Goal: Task Accomplishment & Management: Complete application form

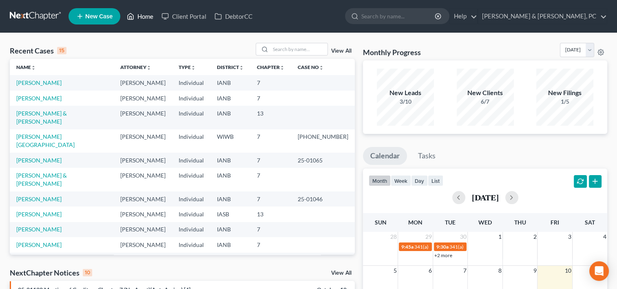
click at [144, 13] on link "Home" at bounding box center [140, 16] width 35 height 15
click at [140, 16] on link "Home" at bounding box center [140, 16] width 35 height 15
click at [39, 99] on link "[PERSON_NAME]" at bounding box center [38, 98] width 45 height 7
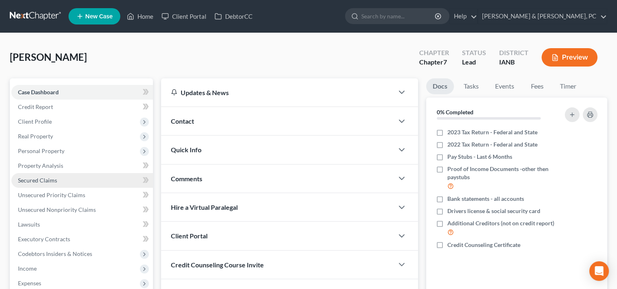
click at [57, 180] on link "Secured Claims" at bounding box center [82, 180] width 142 height 15
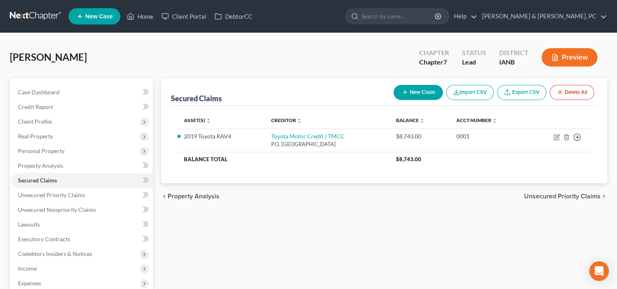
scroll to position [1, 0]
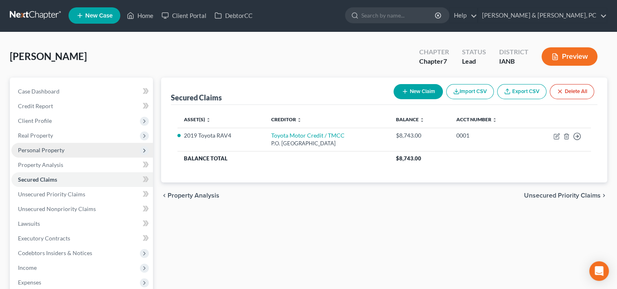
click at [57, 153] on span "Personal Property" at bounding box center [82, 150] width 142 height 15
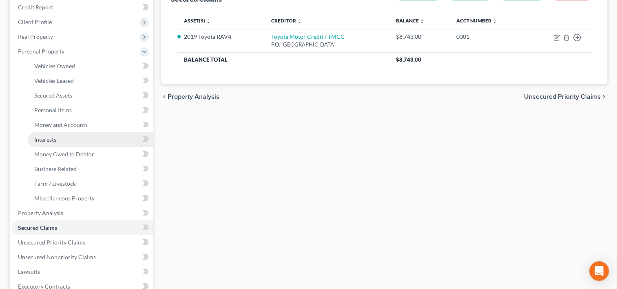
scroll to position [100, 0]
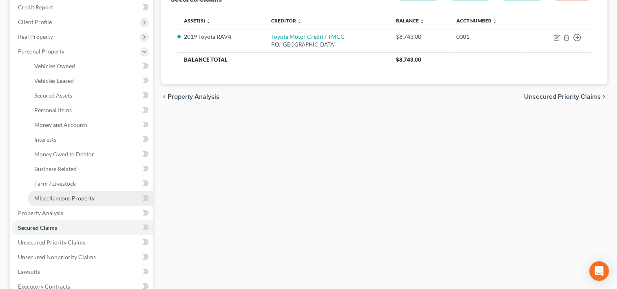
click at [67, 195] on span "Miscellaneous Property" at bounding box center [64, 198] width 60 height 7
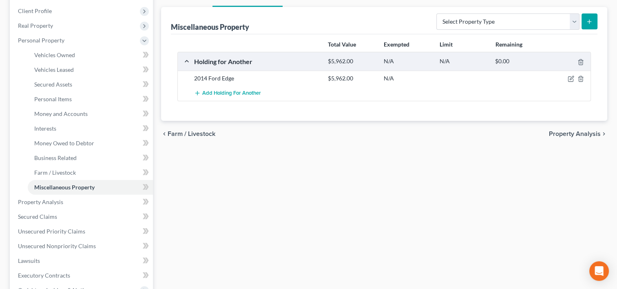
scroll to position [111, 0]
click at [72, 197] on link "Property Analysis" at bounding box center [82, 201] width 142 height 15
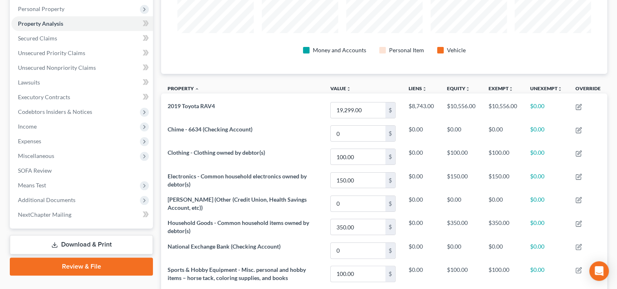
scroll to position [140, 0]
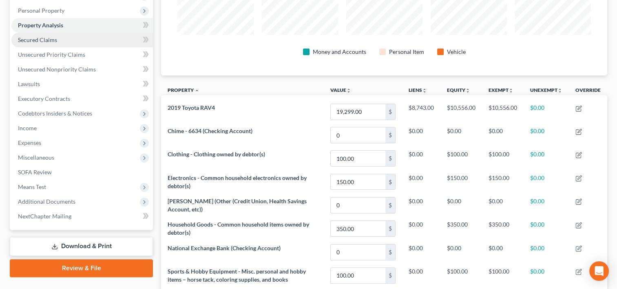
click at [57, 40] on link "Secured Claims" at bounding box center [82, 40] width 142 height 15
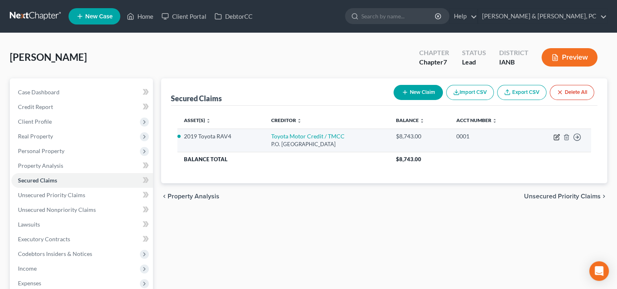
click at [558, 137] on icon "button" at bounding box center [557, 137] width 7 height 7
select select "10"
select select "4"
select select "0"
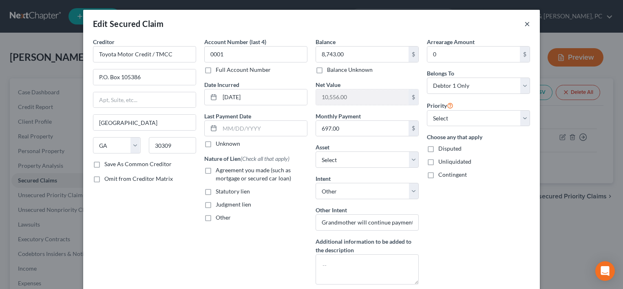
click at [525, 22] on button "×" at bounding box center [528, 24] width 6 height 10
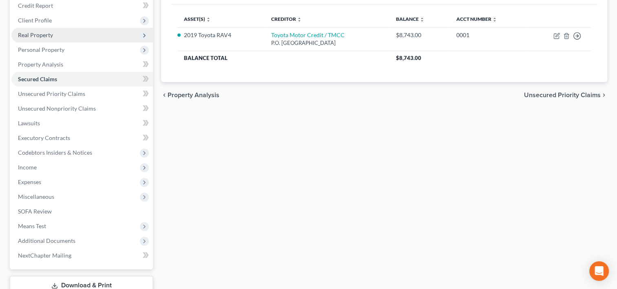
scroll to position [108, 0]
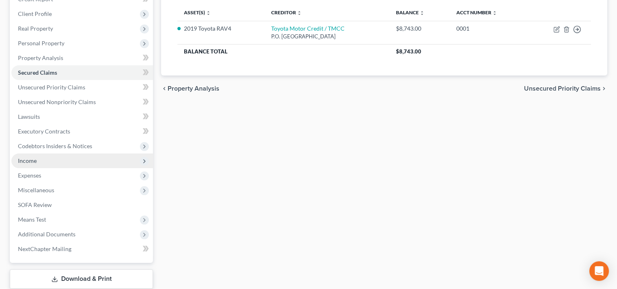
click at [51, 155] on span "Income" at bounding box center [82, 160] width 142 height 15
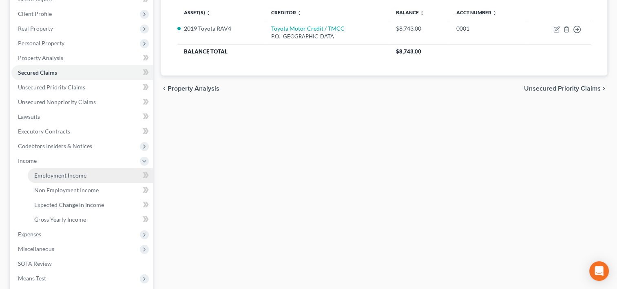
click at [51, 172] on span "Employment Income" at bounding box center [60, 175] width 52 height 7
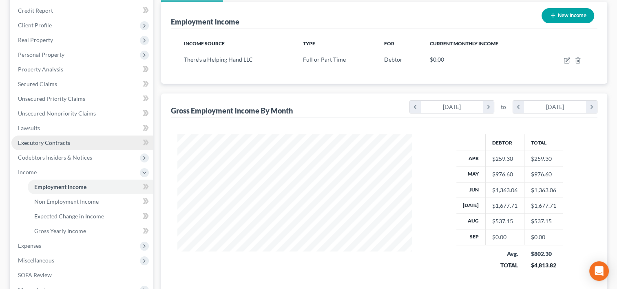
scroll to position [104, 0]
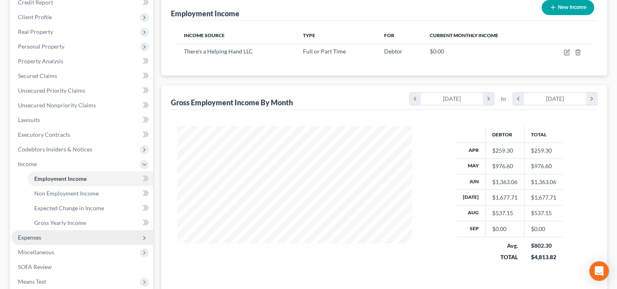
click at [51, 235] on span "Expenses" at bounding box center [82, 237] width 142 height 15
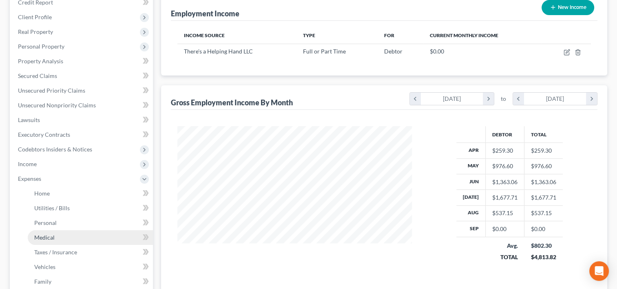
click at [51, 237] on span "Medical" at bounding box center [44, 237] width 20 height 7
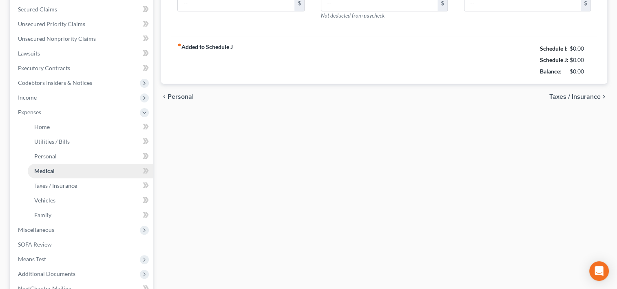
scroll to position [167, 0]
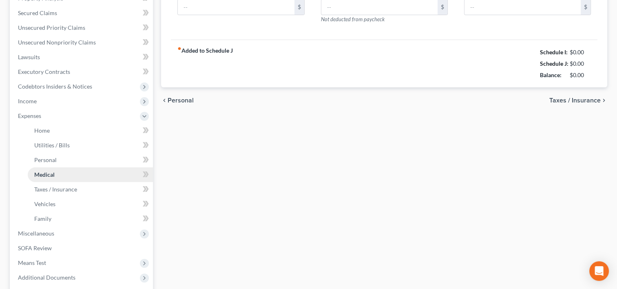
type input "0.00"
type input "60.00"
type input "0.00"
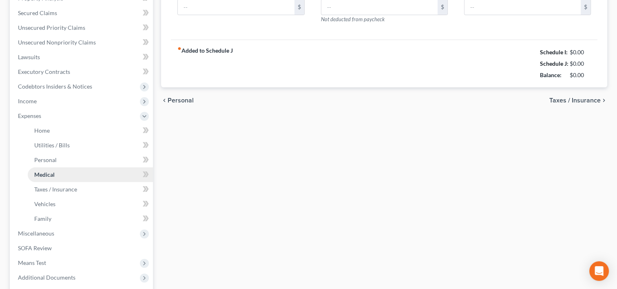
type input "0.00"
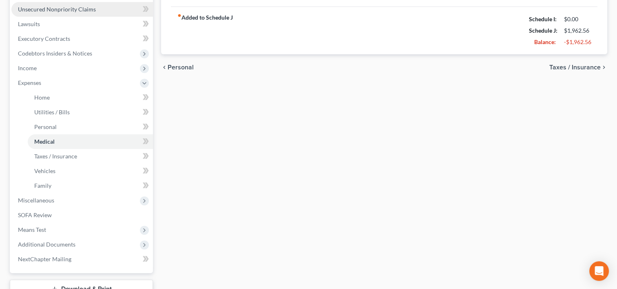
scroll to position [202, 0]
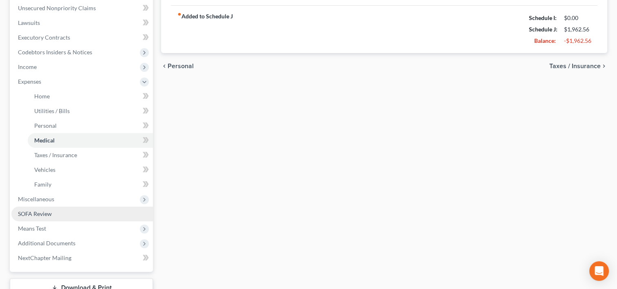
click at [47, 213] on span "SOFA Review" at bounding box center [35, 213] width 34 height 7
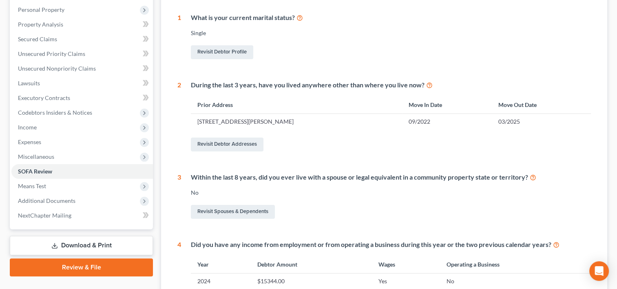
scroll to position [130, 0]
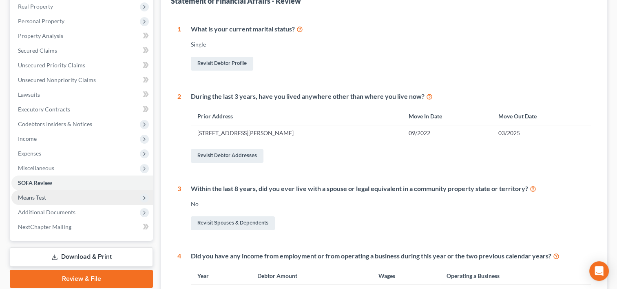
click at [75, 193] on span "Means Test" at bounding box center [82, 197] width 142 height 15
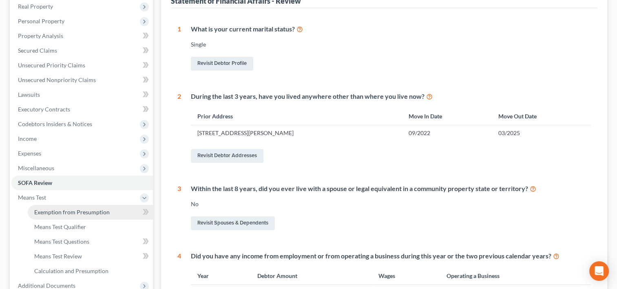
click at [73, 207] on link "Exemption from Presumption" at bounding box center [90, 212] width 125 height 15
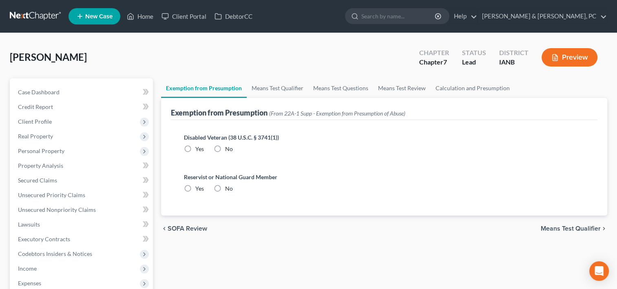
click at [228, 152] on label "No" at bounding box center [229, 149] width 8 height 8
click at [228, 150] on input "No" at bounding box center [230, 147] width 5 height 5
radio input "true"
click at [226, 186] on span "No" at bounding box center [229, 188] width 8 height 7
click at [228, 186] on input "No" at bounding box center [230, 186] width 5 height 5
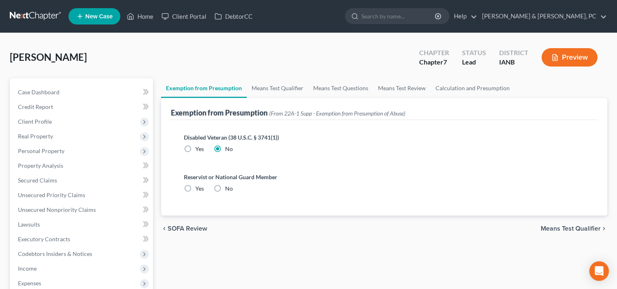
radio input "true"
click at [276, 85] on link "Means Test Qualifier" at bounding box center [278, 88] width 62 height 20
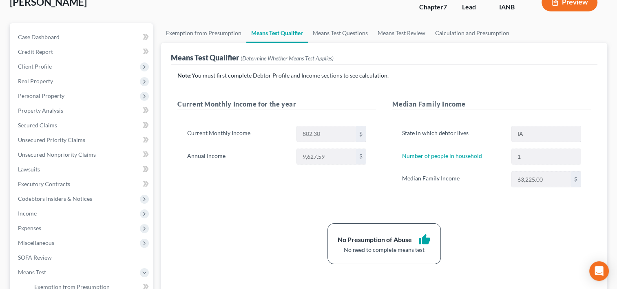
scroll to position [60, 0]
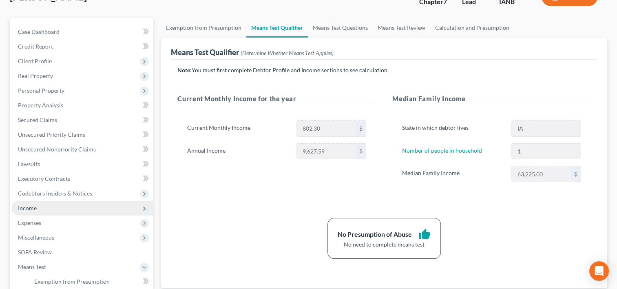
click at [85, 204] on span "Income" at bounding box center [82, 208] width 142 height 15
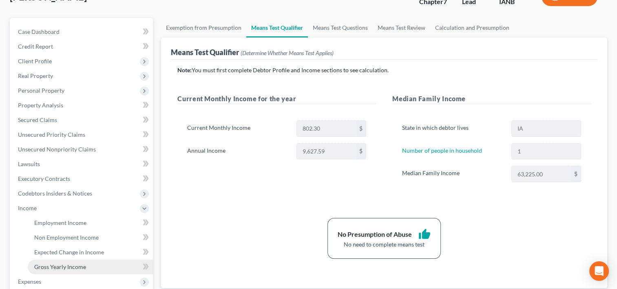
click at [69, 266] on span "Gross Yearly Income" at bounding box center [60, 266] width 52 height 7
